Goal: Information Seeking & Learning: Find specific fact

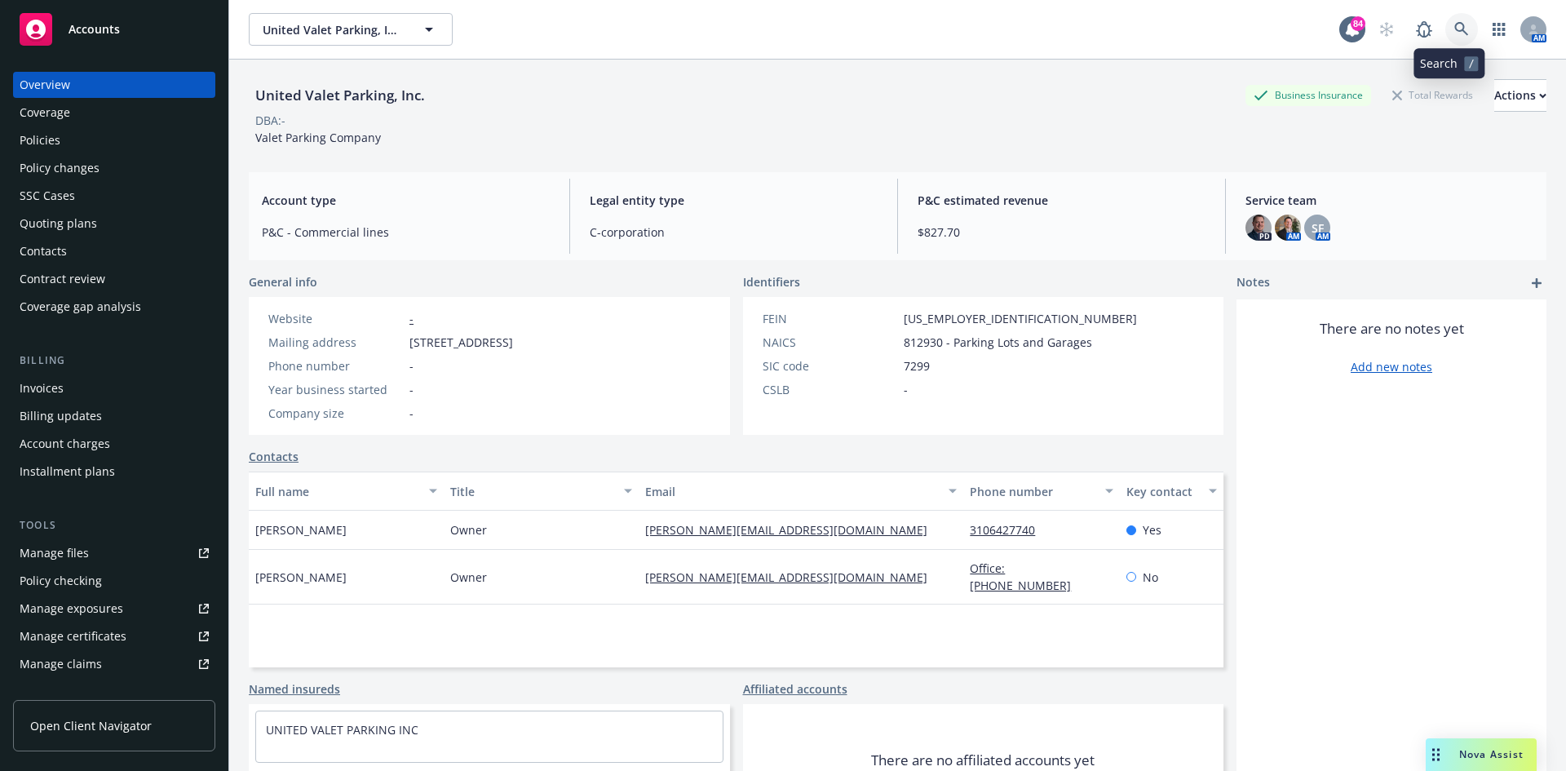
click at [1455, 24] on icon at bounding box center [1462, 29] width 15 height 15
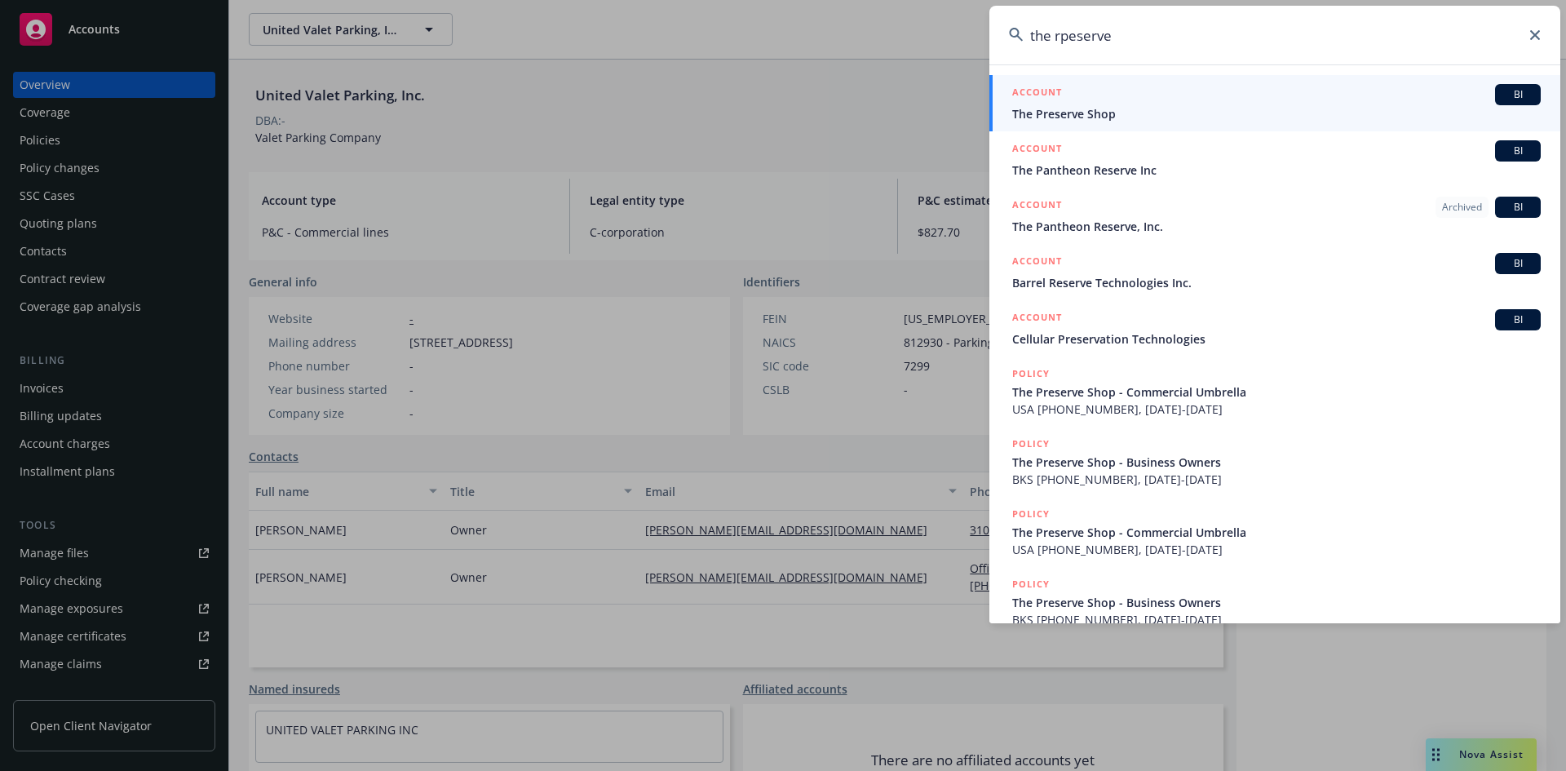
type input "the rpeserve"
click at [1044, 90] on h5 "ACCOUNT" at bounding box center [1037, 94] width 50 height 20
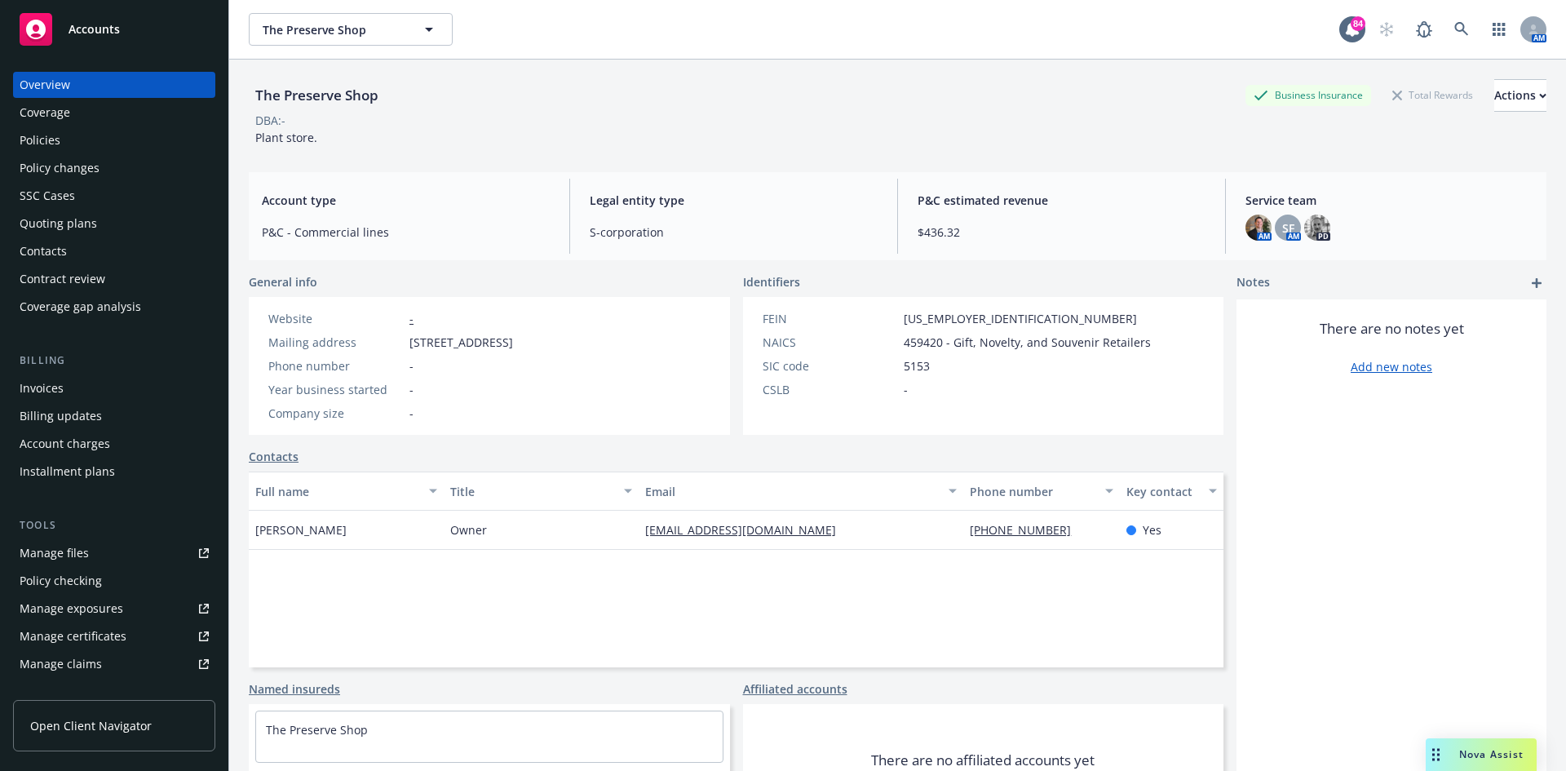
click at [120, 139] on div "Policies" at bounding box center [114, 140] width 189 height 26
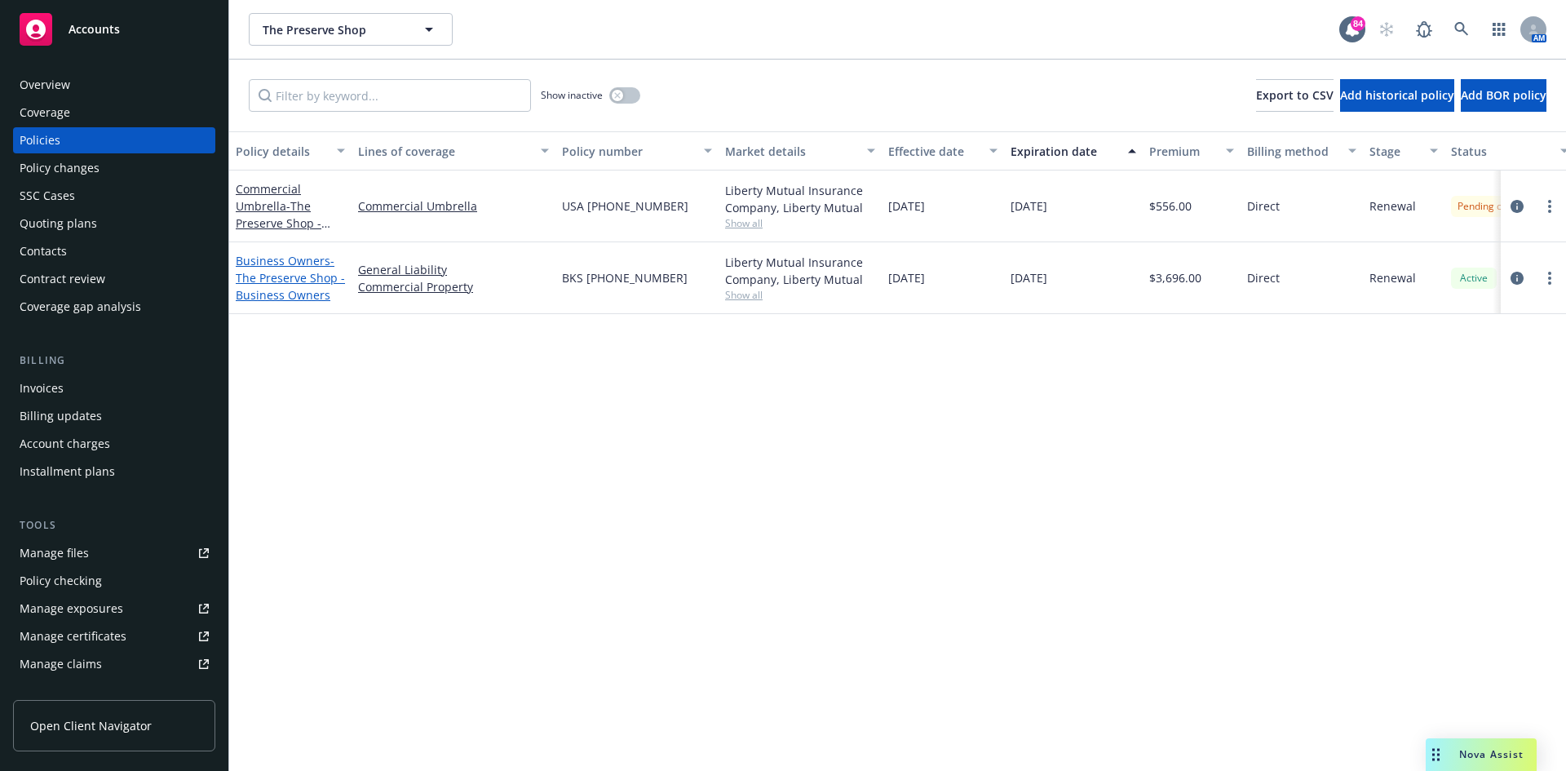
click at [280, 259] on link "Business Owners - The Preserve Shop - Business Owners" at bounding box center [290, 278] width 109 height 50
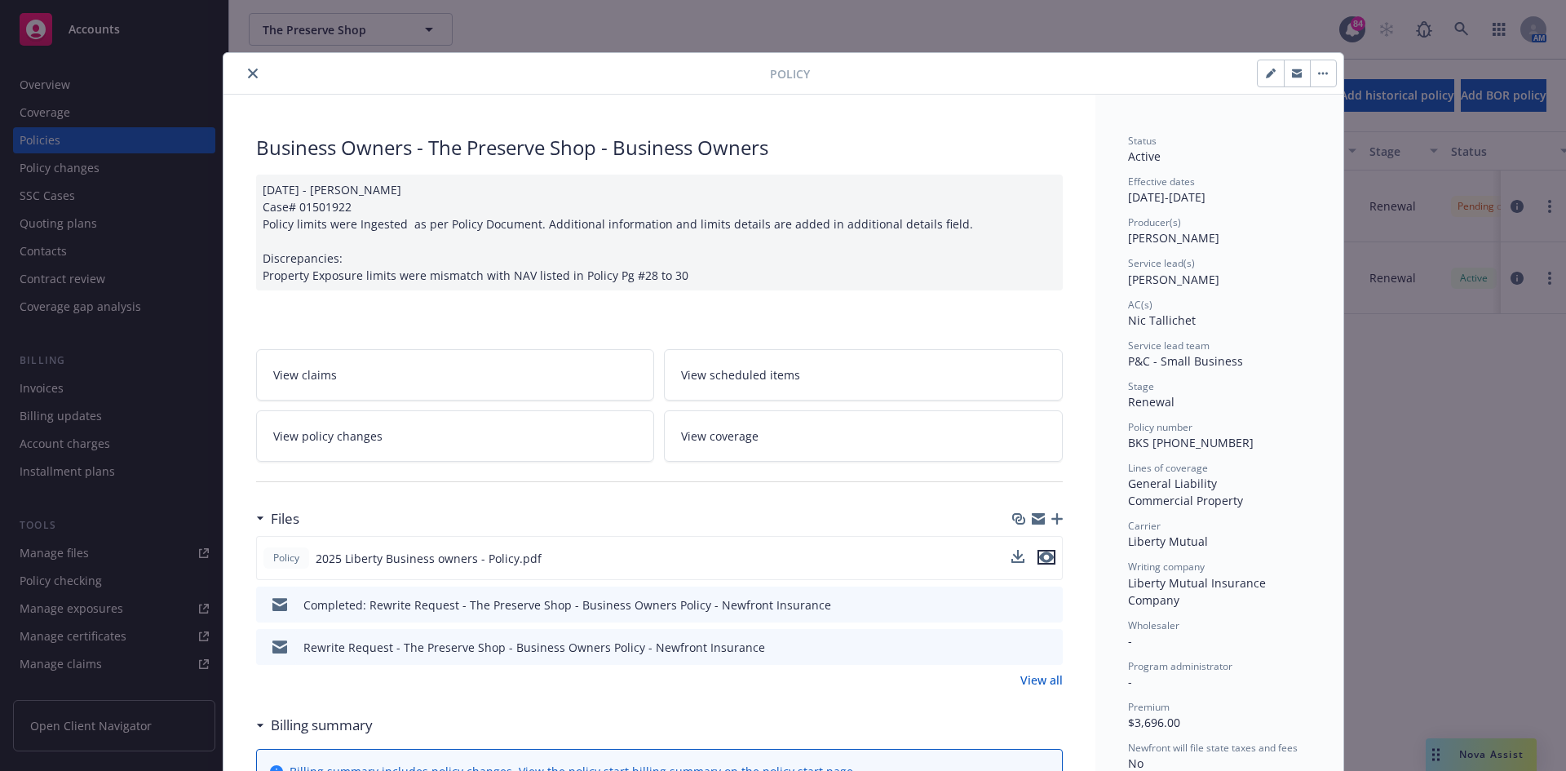
click at [1042, 556] on icon "preview file" at bounding box center [1046, 556] width 15 height 11
click at [248, 72] on icon "close" at bounding box center [253, 74] width 10 height 10
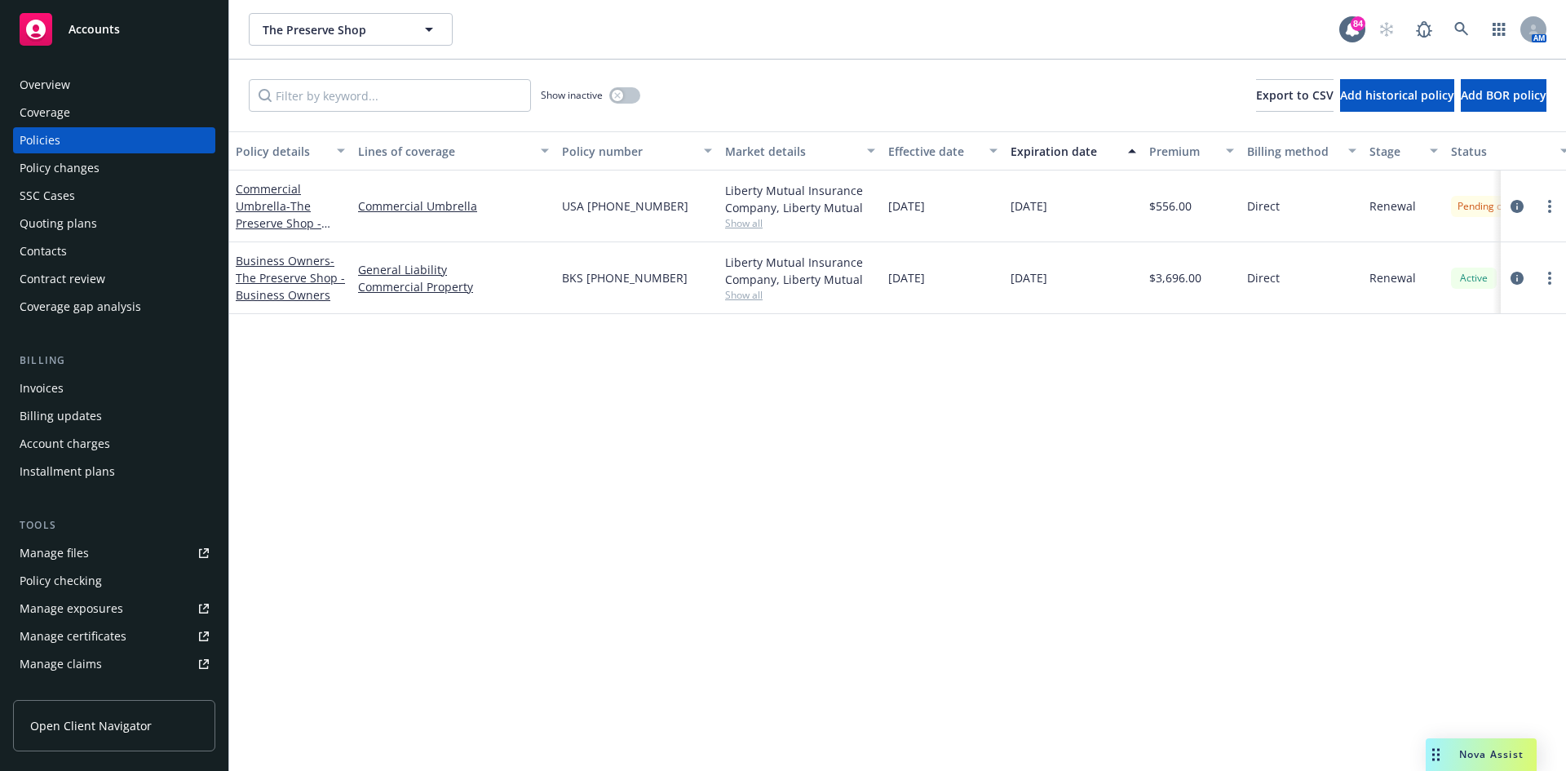
drag, startPoint x: 680, startPoint y: 280, endPoint x: 564, endPoint y: 278, distance: 115.9
click at [559, 281] on div "BKS [PHONE_NUMBER]" at bounding box center [637, 278] width 163 height 72
copy span "BKS [PHONE_NUMBER]"
click at [600, 290] on div "BKS [PHONE_NUMBER]" at bounding box center [637, 278] width 163 height 72
drag, startPoint x: 682, startPoint y: 279, endPoint x: 610, endPoint y: 279, distance: 71.8
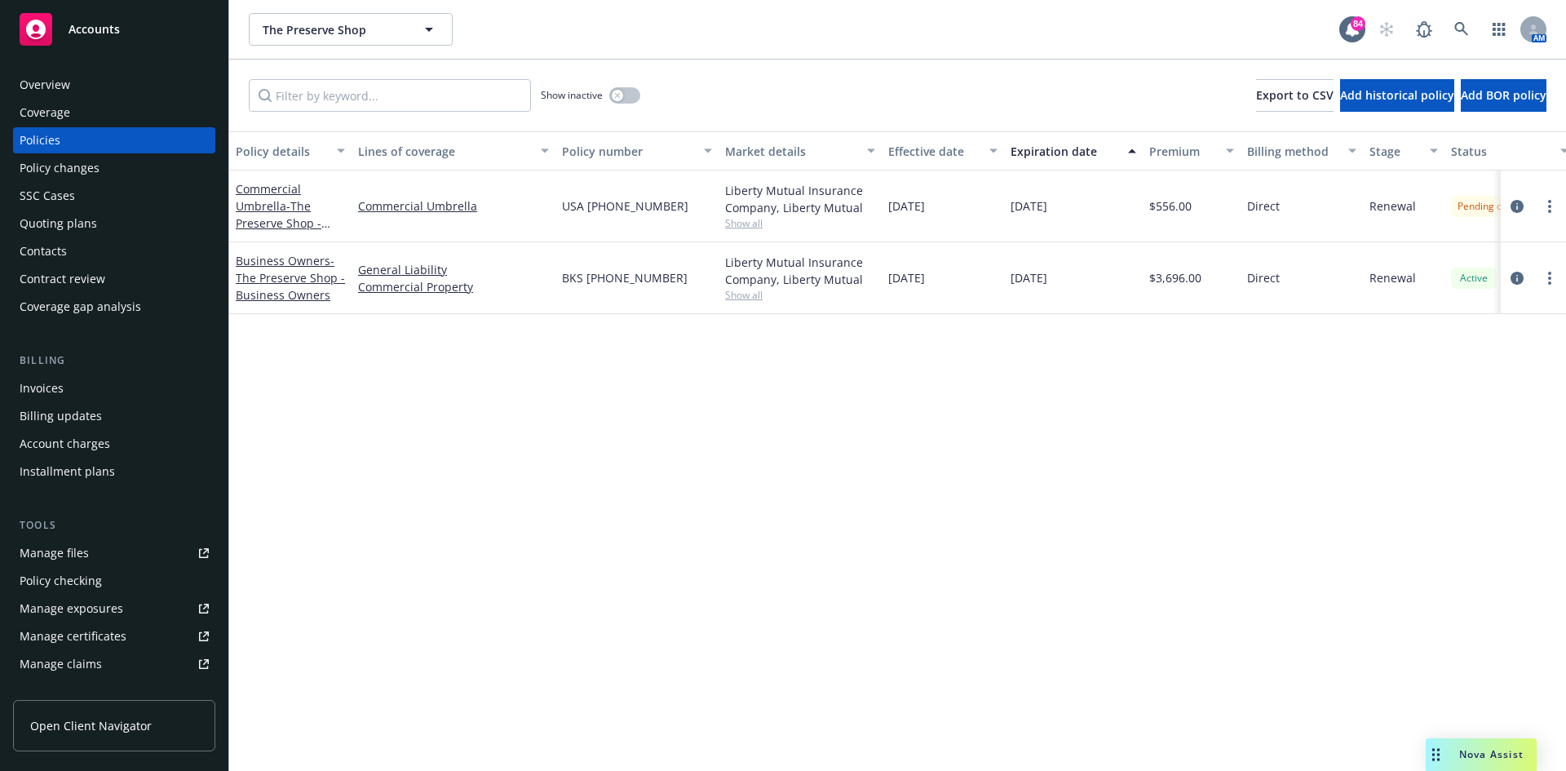
click at [610, 279] on div "BKS [PHONE_NUMBER]" at bounding box center [637, 278] width 163 height 72
copy span "64 65 91 96"
